Goal: Navigation & Orientation: Find specific page/section

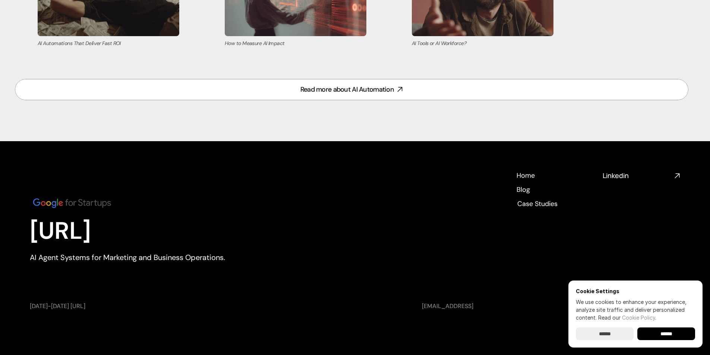
scroll to position [3261, 0]
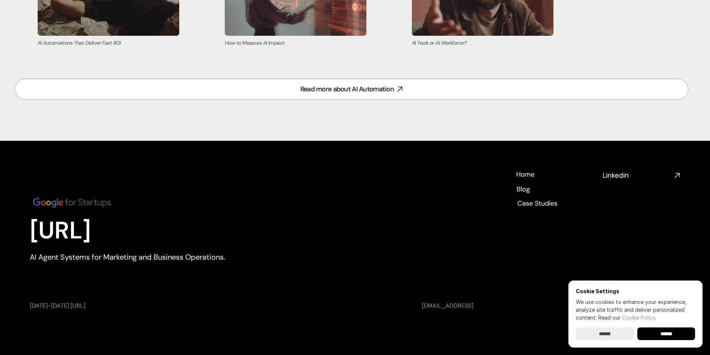
click at [529, 179] on h4 "Home" at bounding box center [525, 183] width 18 height 9
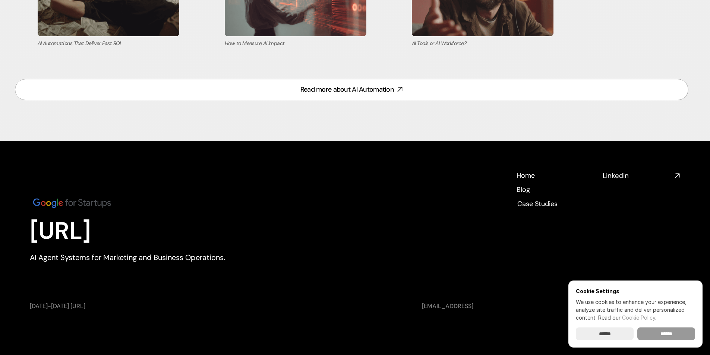
scroll to position [3261, 0]
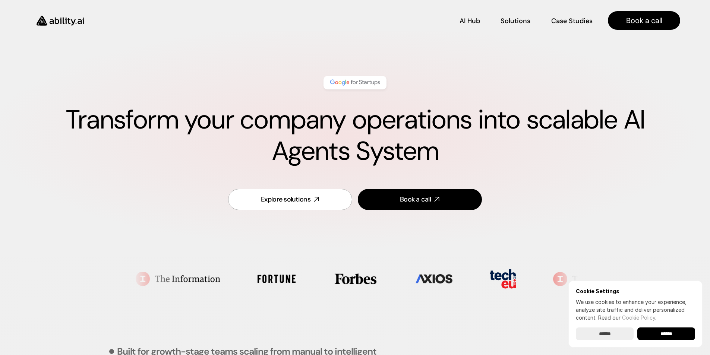
scroll to position [0, 0]
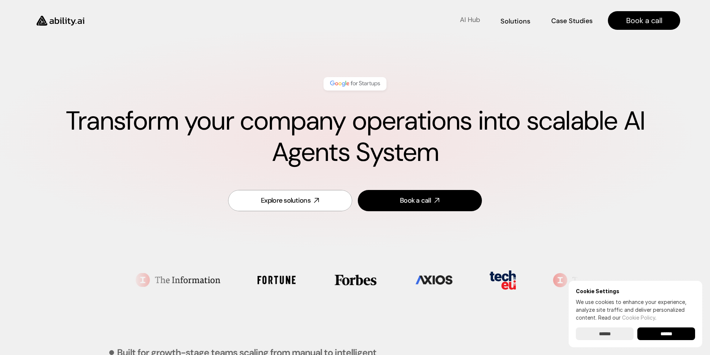
click at [463, 17] on p "AI Hub" at bounding box center [470, 19] width 20 height 9
